Goal: Find specific page/section: Find specific page/section

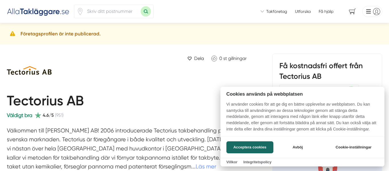
scroll to position [53, 0]
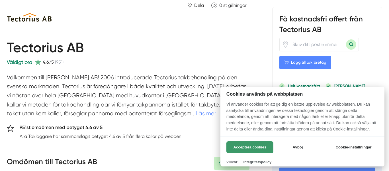
click at [259, 145] on button "Acceptera cookies" at bounding box center [250, 147] width 47 height 12
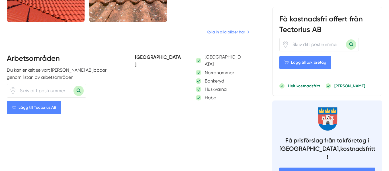
scroll to position [501, 0]
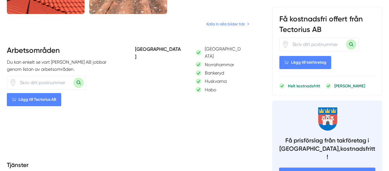
click at [21, 82] on input "number" at bounding box center [45, 82] width 57 height 13
type input "24465"
click at [75, 82] on button "Sök med postnummer" at bounding box center [79, 83] width 10 height 10
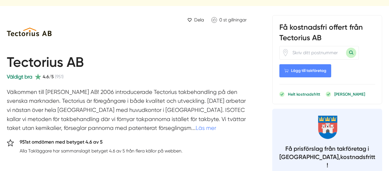
scroll to position [0, 0]
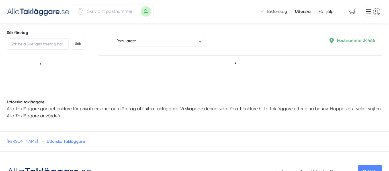
type input "24465"
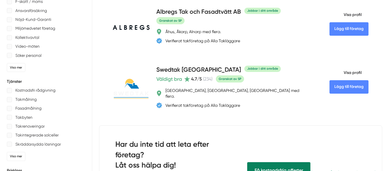
scroll to position [79, 0]
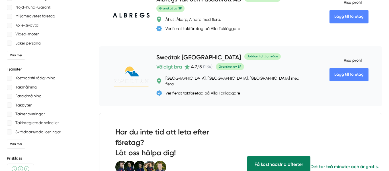
click at [172, 57] on h4 "Swedtak Skåne" at bounding box center [199, 57] width 85 height 9
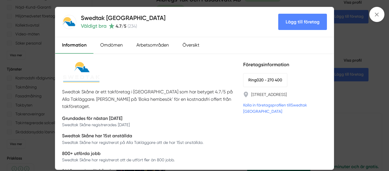
scroll to position [0, 0]
click at [73, 44] on div "Information" at bounding box center [74, 45] width 38 height 17
click at [189, 44] on div "Översikt" at bounding box center [191, 45] width 31 height 17
